Goal: Information Seeking & Learning: Learn about a topic

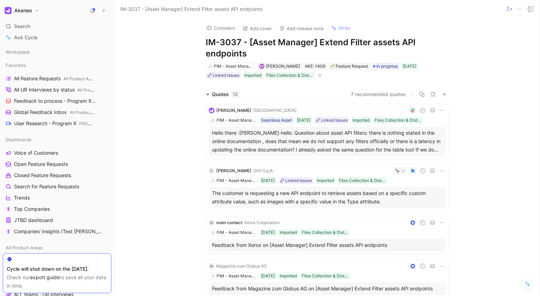
scroll to position [334, 0]
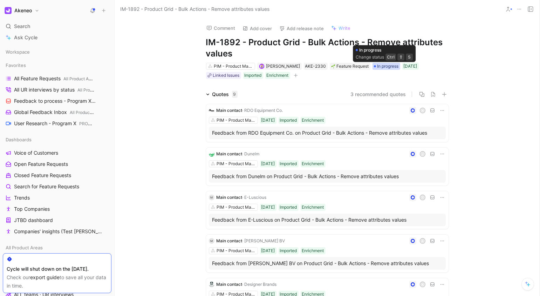
click at [378, 67] on span "In progress" at bounding box center [387, 66] width 21 height 7
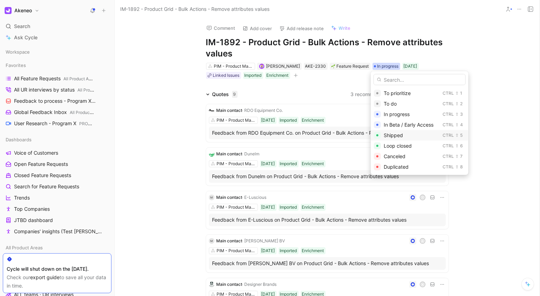
click at [410, 137] on div "Shipped" at bounding box center [411, 135] width 56 height 8
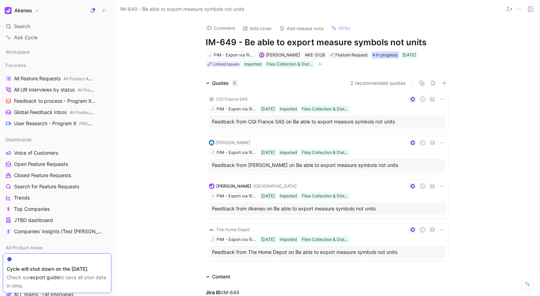
click at [379, 54] on span "In progress" at bounding box center [386, 54] width 21 height 7
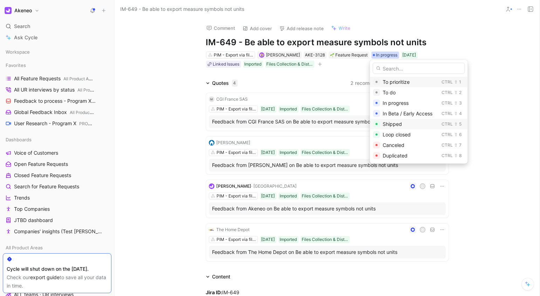
click at [411, 126] on div "Shipped" at bounding box center [411, 124] width 56 height 8
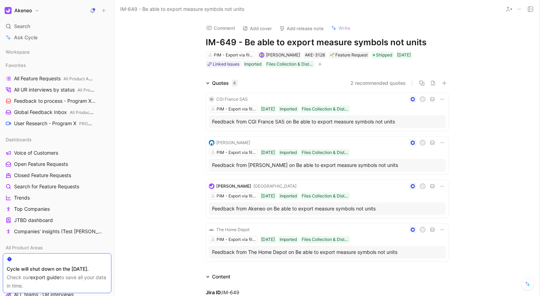
click at [480, 40] on div "Comment Add cover Add release note Write IM-649 - Be able to export measure sym…" at bounding box center [327, 156] width 425 height 277
